Goal: Transaction & Acquisition: Obtain resource

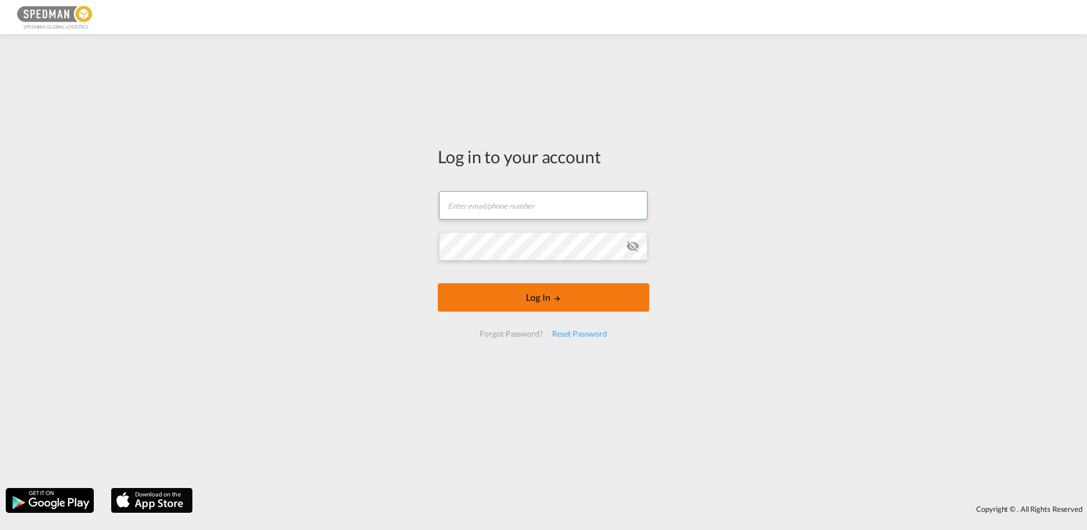
type input "[EMAIL_ADDRESS][DOMAIN_NAME]"
click at [521, 299] on button "Log In" at bounding box center [543, 297] width 211 height 28
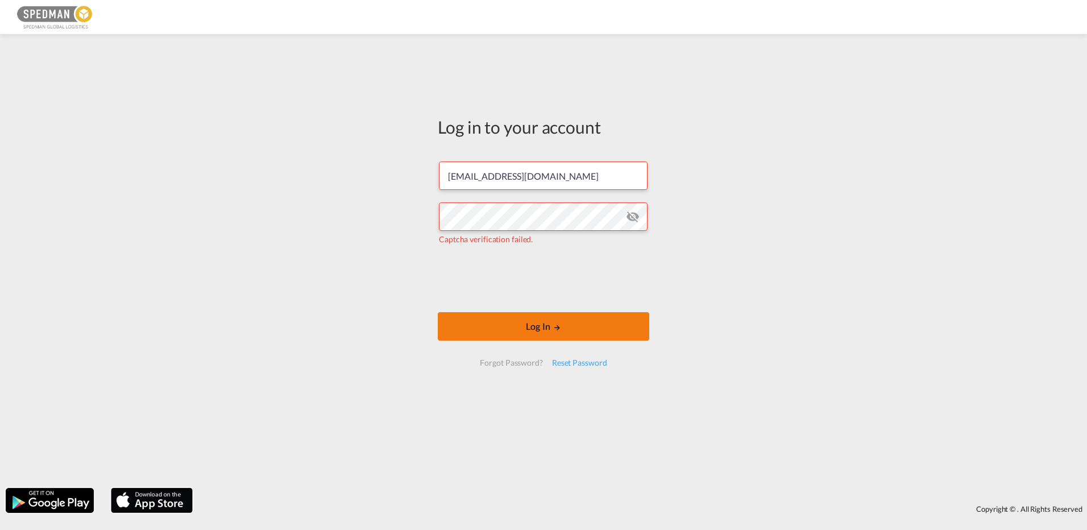
click at [595, 328] on button "Log In" at bounding box center [543, 326] width 211 height 28
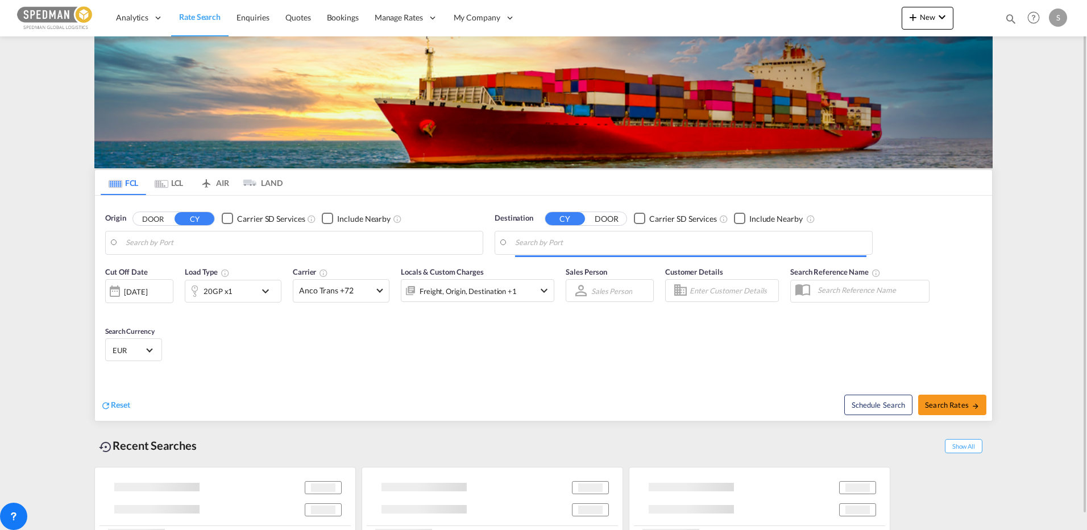
type input "[GEOGRAPHIC_DATA], [GEOGRAPHIC_DATA]"
type input "[PERSON_NAME] ([PERSON_NAME]), [GEOGRAPHIC_DATA]"
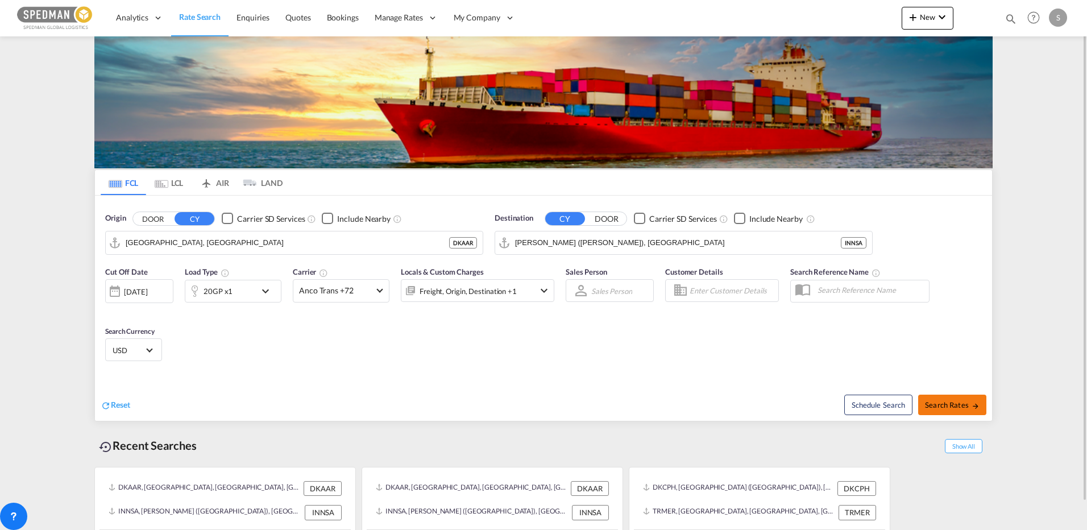
click at [959, 406] on span "Search Rates" at bounding box center [952, 404] width 55 height 9
type input "DKAAR to INNSA / [DATE]"
